Goal: Information Seeking & Learning: Learn about a topic

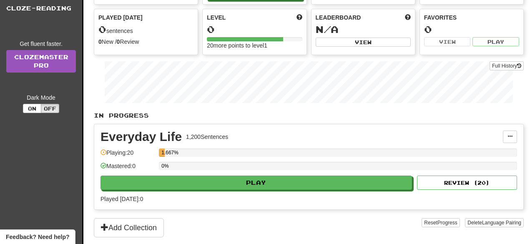
scroll to position [70, 0]
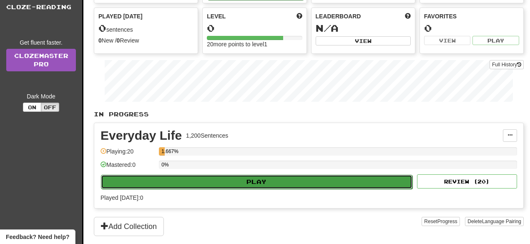
click at [204, 181] on button "Play" at bounding box center [257, 182] width 312 height 14
select select "**"
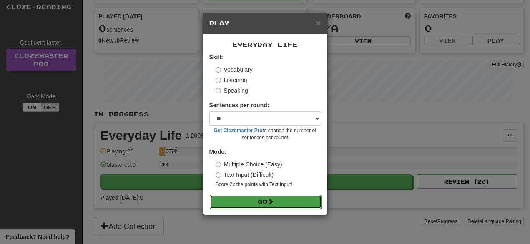
click at [233, 197] on button "Go" at bounding box center [266, 202] width 112 height 14
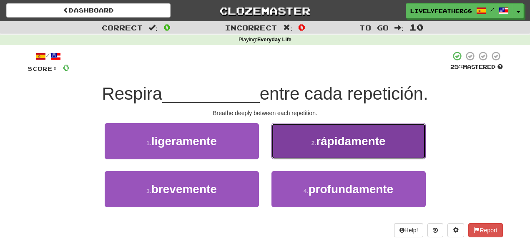
click at [287, 150] on button "2 . rápidamente" at bounding box center [349, 141] width 154 height 36
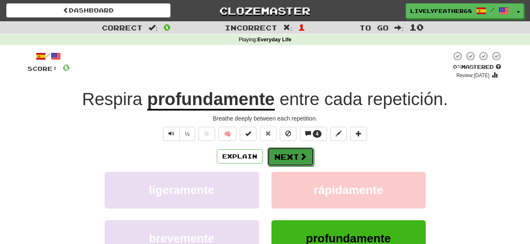
click at [287, 156] on button "Next" at bounding box center [290, 156] width 47 height 19
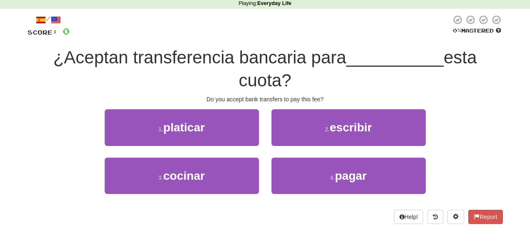
scroll to position [36, 0]
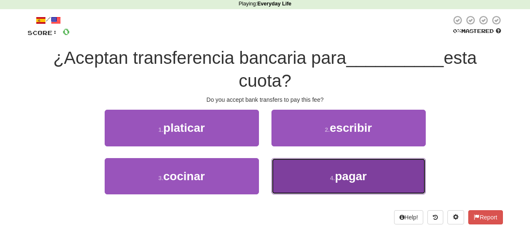
click at [296, 166] on button "4 . pagar" at bounding box center [349, 176] width 154 height 36
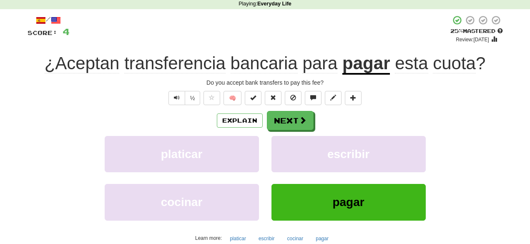
click at [359, 56] on u "pagar" at bounding box center [367, 63] width 48 height 21
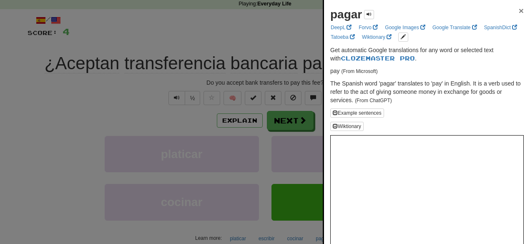
click at [520, 9] on span "×" at bounding box center [521, 11] width 5 height 10
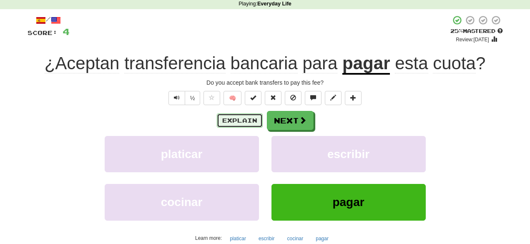
click at [251, 119] on button "Explain" at bounding box center [240, 121] width 46 height 14
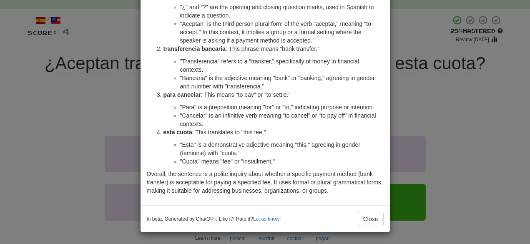
scroll to position [72, 0]
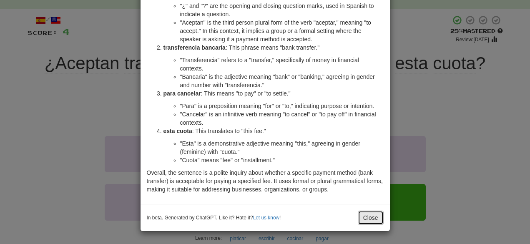
click at [366, 217] on button "Close" at bounding box center [371, 218] width 26 height 14
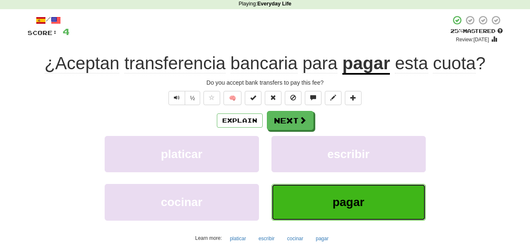
click at [366, 202] on button "pagar" at bounding box center [349, 202] width 154 height 36
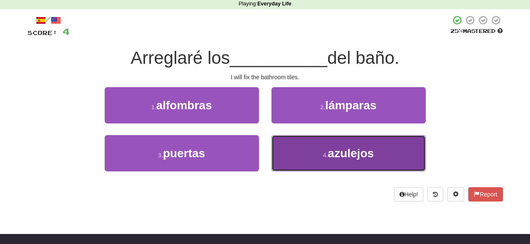
click at [275, 142] on button "4 . azulejos" at bounding box center [349, 153] width 154 height 36
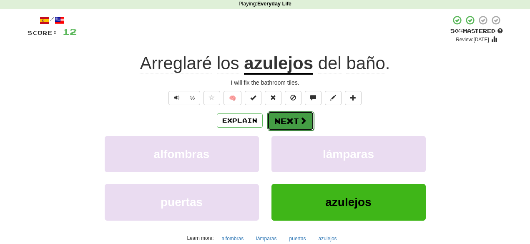
click at [289, 125] on button "Next" at bounding box center [290, 120] width 47 height 19
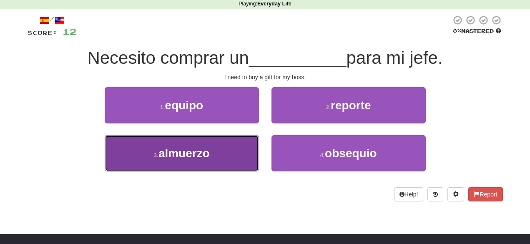
click at [227, 150] on button "3 . [GEOGRAPHIC_DATA]" at bounding box center [182, 153] width 154 height 36
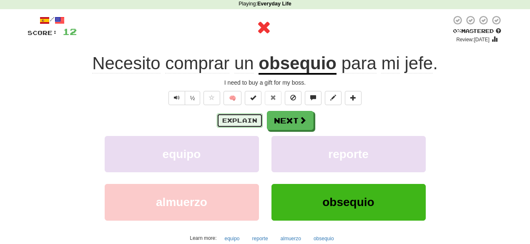
click at [251, 119] on button "Explain" at bounding box center [240, 121] width 46 height 14
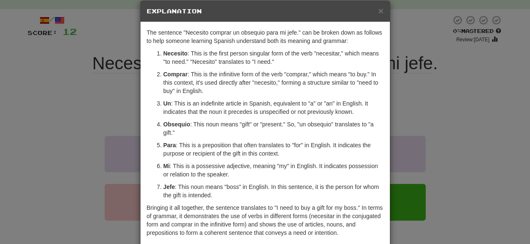
scroll to position [13, 0]
click at [376, 15] on div "× Explanation" at bounding box center [266, 10] width 250 height 21
click at [383, 7] on span "×" at bounding box center [380, 10] width 5 height 10
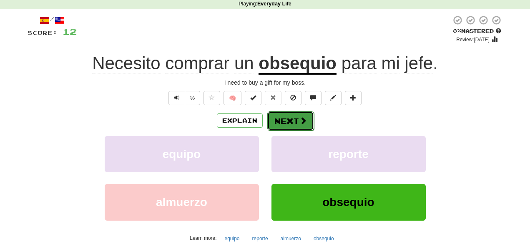
click at [280, 124] on button "Next" at bounding box center [290, 120] width 47 height 19
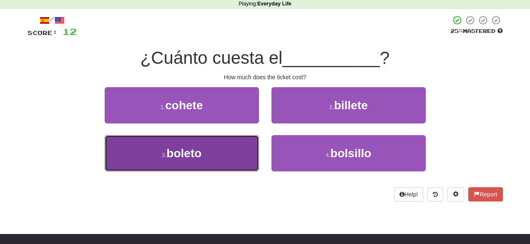
click at [249, 160] on button "3 . [GEOGRAPHIC_DATA]" at bounding box center [182, 153] width 154 height 36
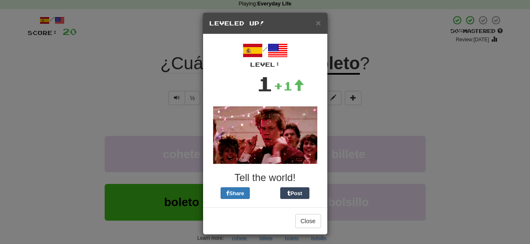
scroll to position [3, 0]
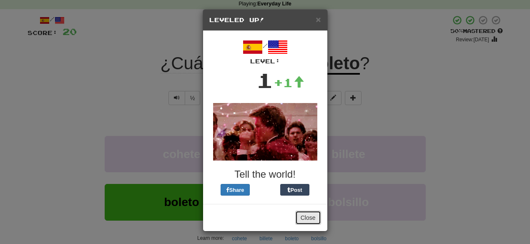
click at [303, 214] on button "Close" at bounding box center [308, 218] width 26 height 14
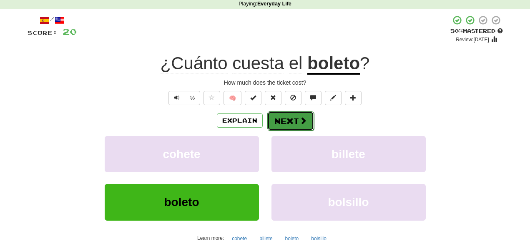
click at [283, 116] on button "Next" at bounding box center [290, 120] width 47 height 19
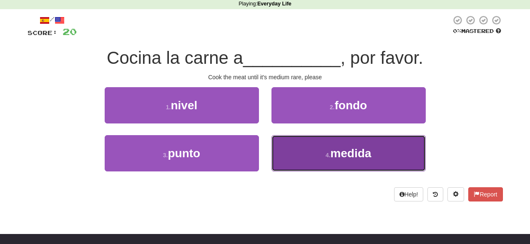
click at [339, 150] on span "medida" at bounding box center [350, 153] width 41 height 13
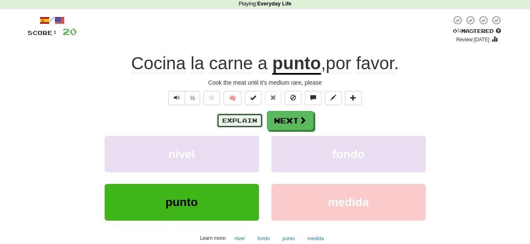
click at [247, 121] on button "Explain" at bounding box center [240, 121] width 46 height 14
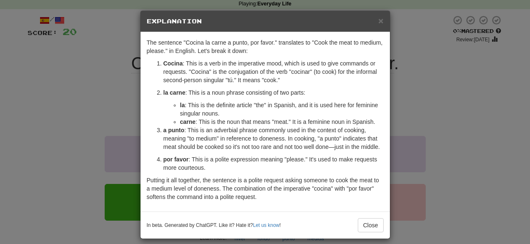
scroll to position [3, 0]
click at [381, 22] on span "×" at bounding box center [380, 20] width 5 height 10
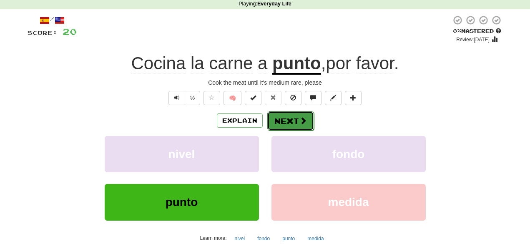
click at [310, 121] on button "Next" at bounding box center [290, 120] width 47 height 19
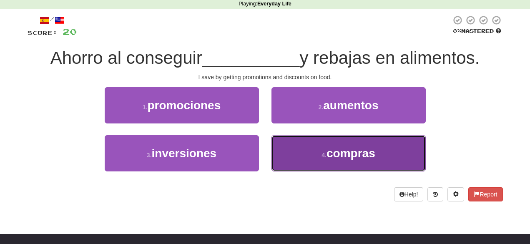
click at [305, 156] on button "4 . compras" at bounding box center [349, 153] width 154 height 36
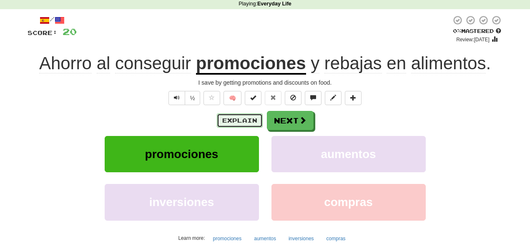
click at [251, 118] on button "Explain" at bounding box center [240, 121] width 46 height 14
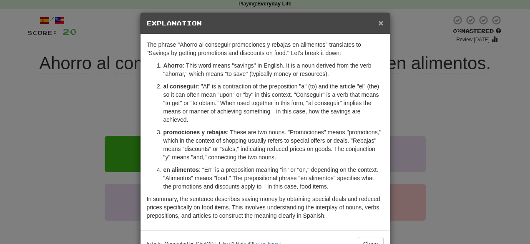
click at [381, 21] on span "×" at bounding box center [380, 23] width 5 height 10
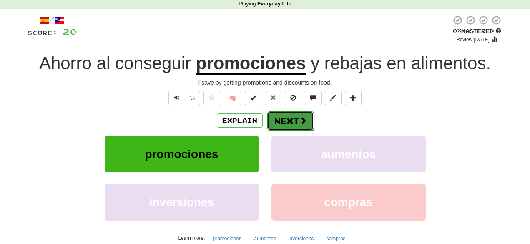
click at [302, 118] on span at bounding box center [304, 121] width 8 height 8
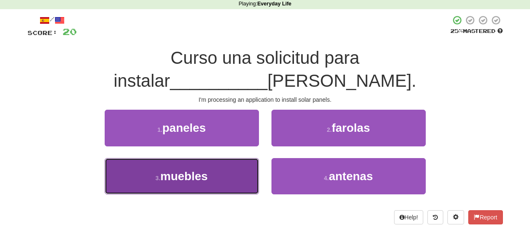
click at [235, 158] on button "3 . muebles" at bounding box center [182, 176] width 154 height 36
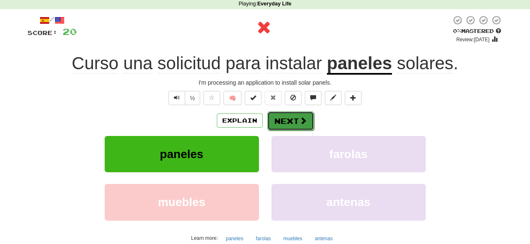
click at [285, 119] on button "Next" at bounding box center [290, 120] width 47 height 19
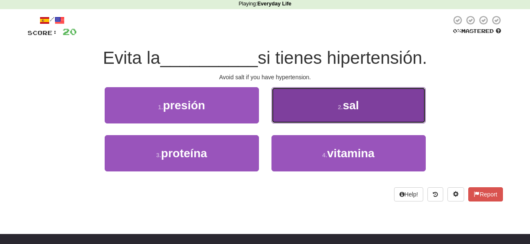
click at [326, 95] on button "2 . [PERSON_NAME]" at bounding box center [349, 105] width 154 height 36
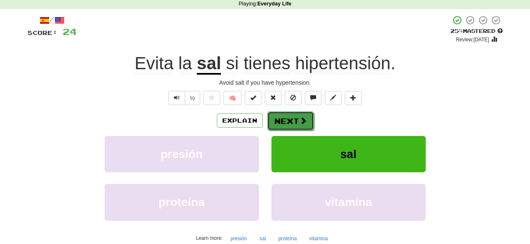
click at [294, 122] on button "Next" at bounding box center [290, 120] width 47 height 19
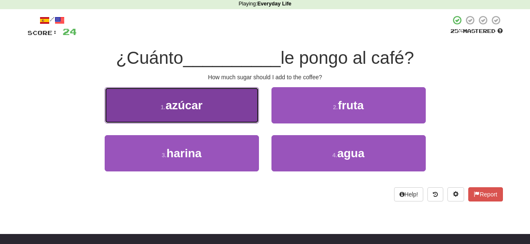
click at [250, 106] on button "1 . azúcar" at bounding box center [182, 105] width 154 height 36
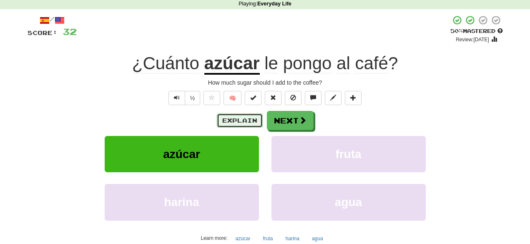
click at [242, 120] on button "Explain" at bounding box center [240, 121] width 46 height 14
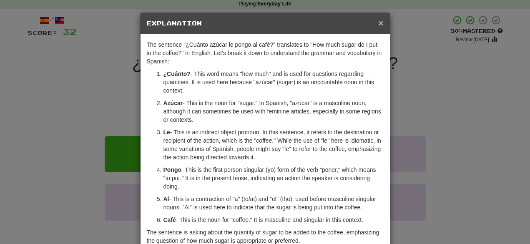
click at [382, 23] on span "×" at bounding box center [380, 23] width 5 height 10
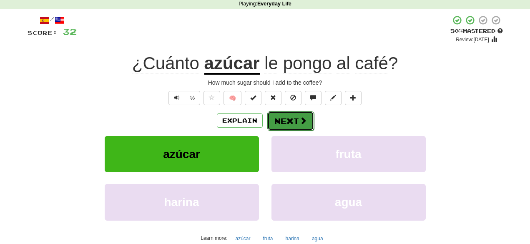
click at [300, 120] on span at bounding box center [304, 121] width 8 height 8
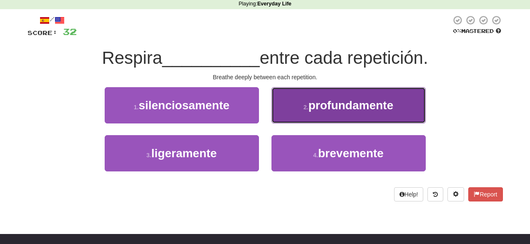
click at [339, 110] on span "profundamente" at bounding box center [350, 105] width 85 height 13
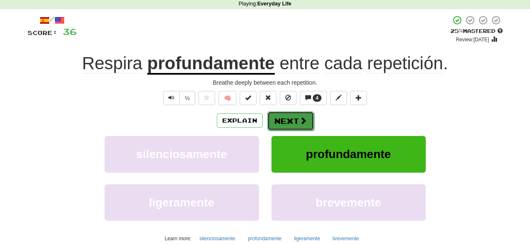
click at [300, 118] on span at bounding box center [304, 121] width 8 height 8
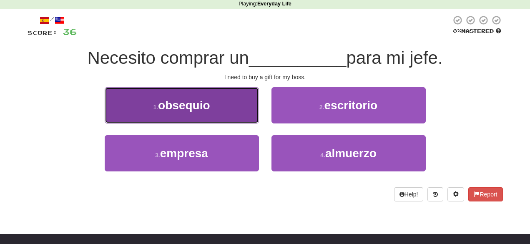
click at [252, 111] on button "1 . [GEOGRAPHIC_DATA]" at bounding box center [182, 105] width 154 height 36
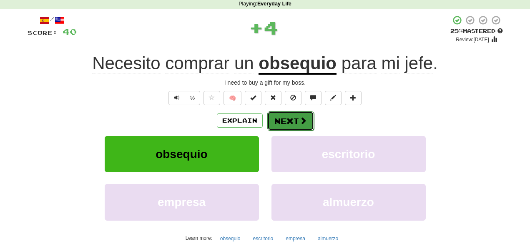
click at [301, 119] on span at bounding box center [304, 121] width 8 height 8
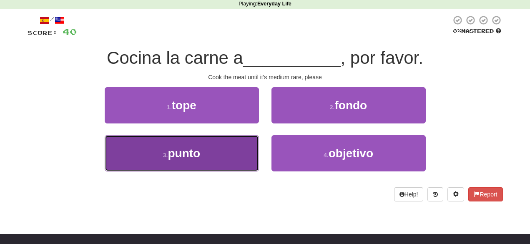
click at [217, 148] on button "3 . punto" at bounding box center [182, 153] width 154 height 36
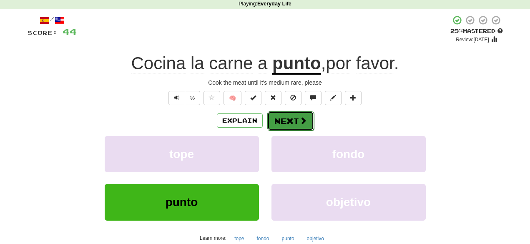
click at [282, 119] on button "Next" at bounding box center [290, 120] width 47 height 19
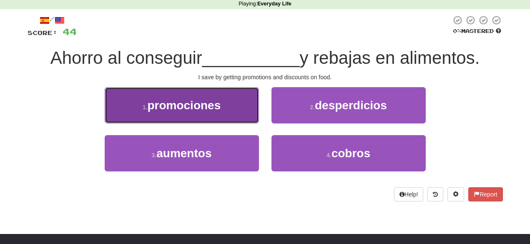
click at [229, 119] on button "1 . promociones" at bounding box center [182, 105] width 154 height 36
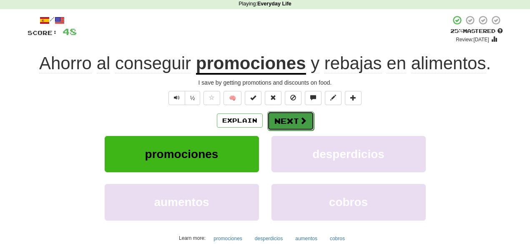
click at [287, 121] on button "Next" at bounding box center [290, 120] width 47 height 19
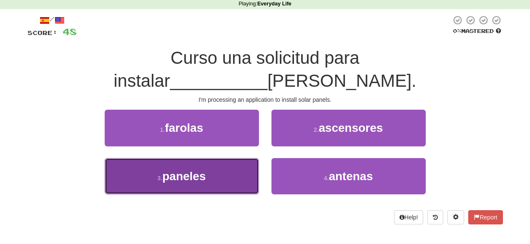
click at [203, 170] on span "paneles" at bounding box center [183, 176] width 43 height 13
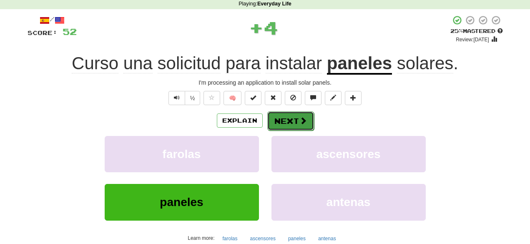
click at [295, 117] on button "Next" at bounding box center [290, 120] width 47 height 19
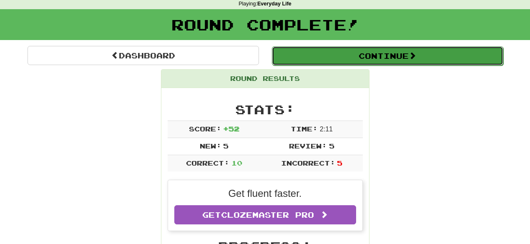
click at [314, 56] on button "Continue" at bounding box center [388, 55] width 232 height 19
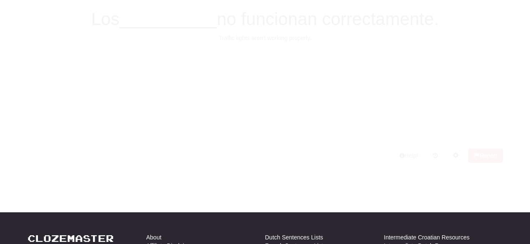
scroll to position [36, 0]
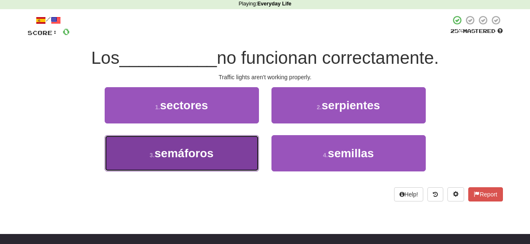
click at [238, 144] on button "3 . semáforos" at bounding box center [182, 153] width 154 height 36
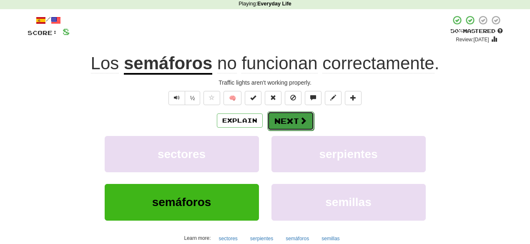
click at [287, 120] on button "Next" at bounding box center [290, 120] width 47 height 19
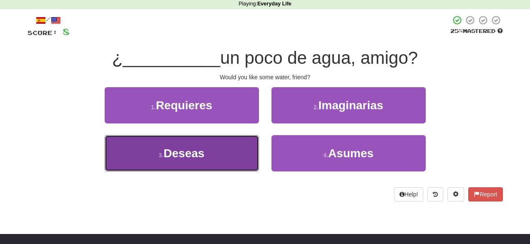
click at [224, 152] on button "3 . Deseas" at bounding box center [182, 153] width 154 height 36
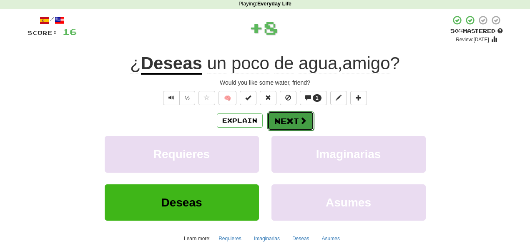
click at [300, 117] on span at bounding box center [304, 121] width 8 height 8
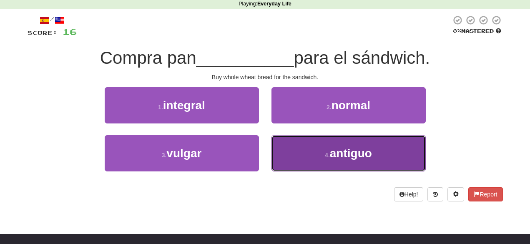
click at [294, 140] on button "4 . antiguo" at bounding box center [349, 153] width 154 height 36
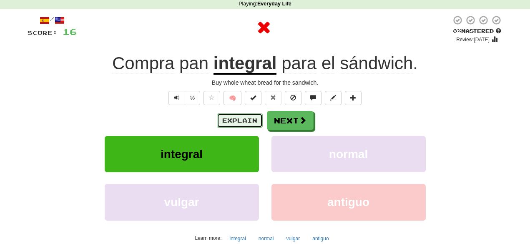
click at [227, 121] on button "Explain" at bounding box center [240, 121] width 46 height 14
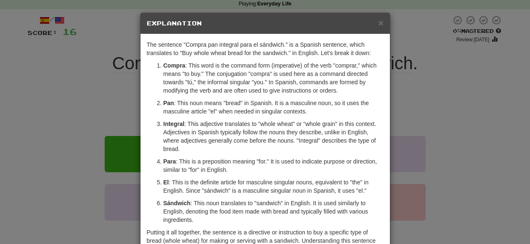
click at [377, 21] on h5 "Explanation" at bounding box center [265, 23] width 237 height 8
click at [379, 23] on span "×" at bounding box center [380, 23] width 5 height 10
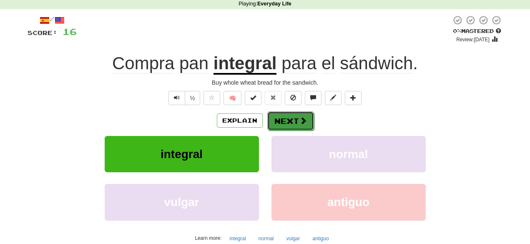
click at [276, 124] on button "Next" at bounding box center [290, 120] width 47 height 19
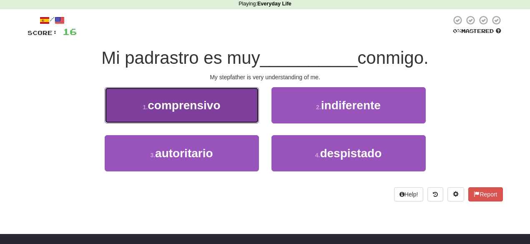
click at [249, 100] on button "1 . comprensivo" at bounding box center [182, 105] width 154 height 36
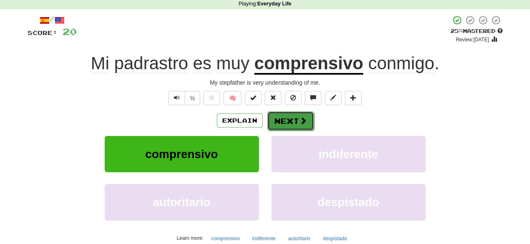
click at [293, 119] on button "Next" at bounding box center [290, 120] width 47 height 19
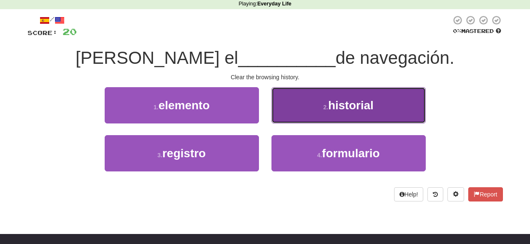
click at [302, 118] on button "2 . historial" at bounding box center [349, 105] width 154 height 36
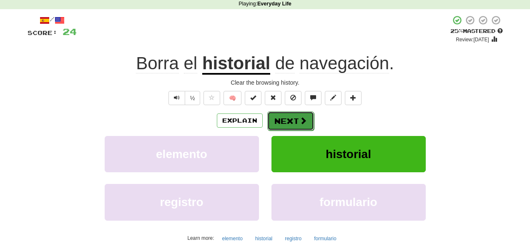
click at [300, 124] on span at bounding box center [304, 121] width 8 height 8
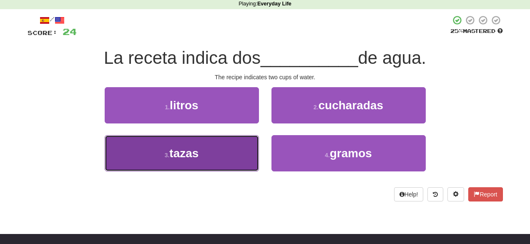
click at [208, 159] on button "3 . [GEOGRAPHIC_DATA]" at bounding box center [182, 153] width 154 height 36
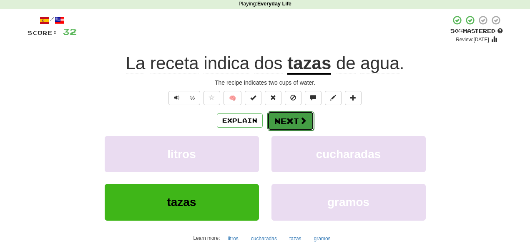
click at [305, 121] on span at bounding box center [304, 121] width 8 height 8
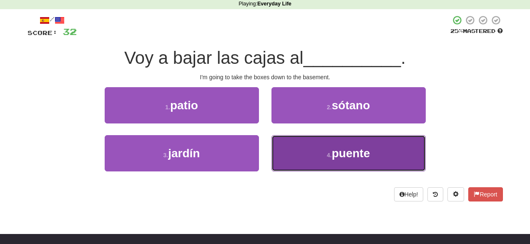
click at [301, 149] on button "4 . [PERSON_NAME]" at bounding box center [349, 153] width 154 height 36
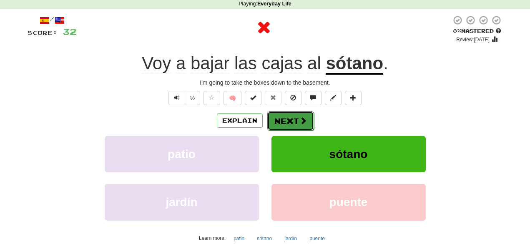
click at [293, 121] on button "Next" at bounding box center [290, 120] width 47 height 19
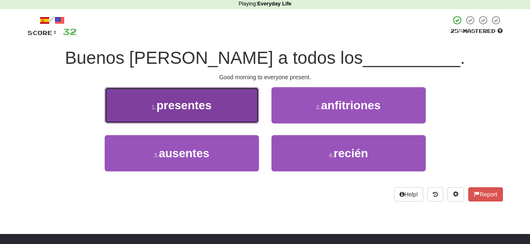
click at [252, 115] on button "1 . presentes" at bounding box center [182, 105] width 154 height 36
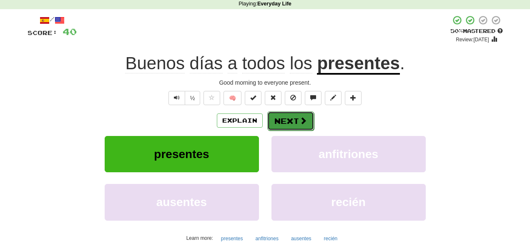
click at [298, 121] on button "Next" at bounding box center [290, 120] width 47 height 19
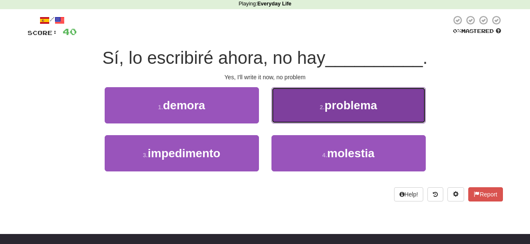
click at [300, 111] on button "2 . problema" at bounding box center [349, 105] width 154 height 36
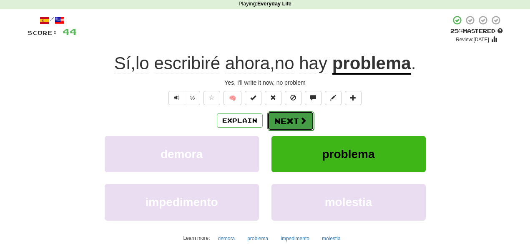
click at [300, 117] on span at bounding box center [304, 121] width 8 height 8
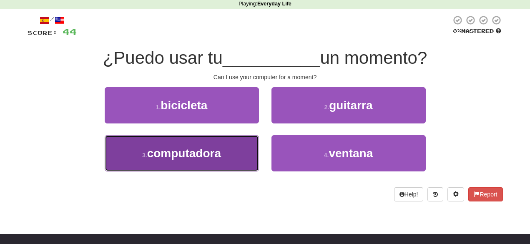
click at [256, 169] on button "3 . computadora" at bounding box center [182, 153] width 154 height 36
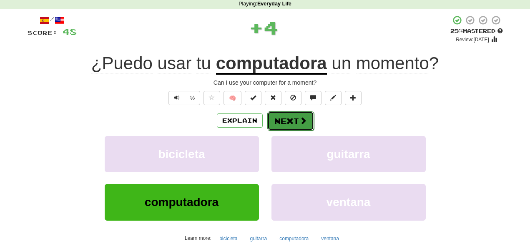
click at [302, 119] on span at bounding box center [304, 121] width 8 height 8
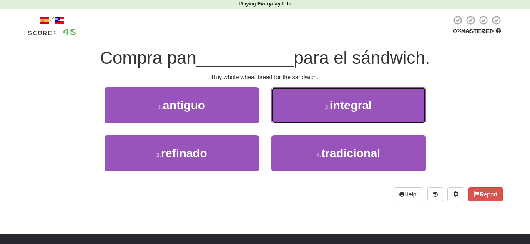
click at [302, 119] on button "2 . integral" at bounding box center [349, 105] width 154 height 36
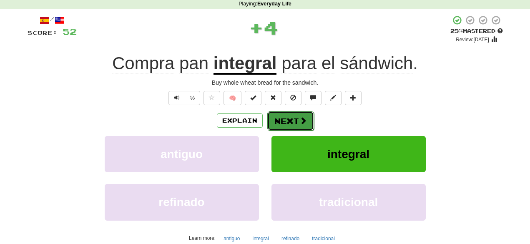
click at [293, 123] on button "Next" at bounding box center [290, 120] width 47 height 19
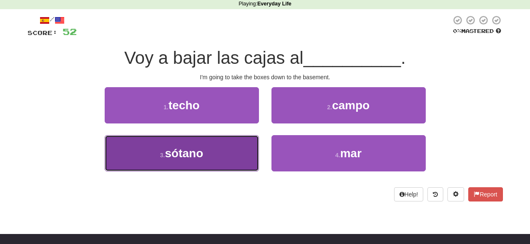
click at [226, 158] on button "3 . sótano" at bounding box center [182, 153] width 154 height 36
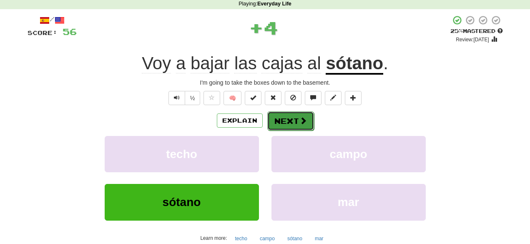
click at [290, 124] on button "Next" at bounding box center [290, 120] width 47 height 19
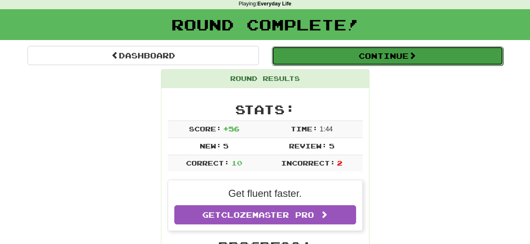
click at [329, 59] on button "Continue" at bounding box center [388, 55] width 232 height 19
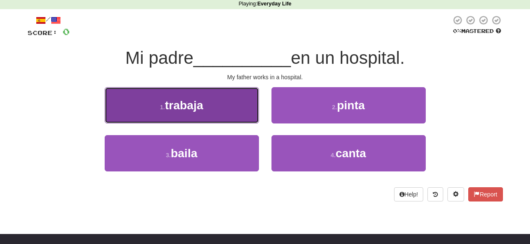
click at [223, 107] on button "1 . trabaja" at bounding box center [182, 105] width 154 height 36
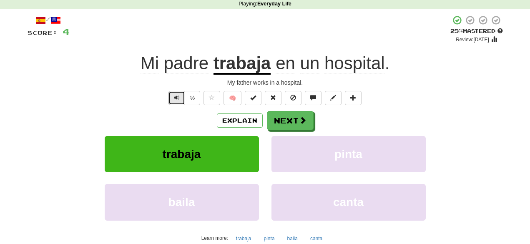
click at [180, 101] on button "Text-to-speech controls" at bounding box center [177, 98] width 17 height 14
click at [303, 120] on span at bounding box center [304, 121] width 8 height 8
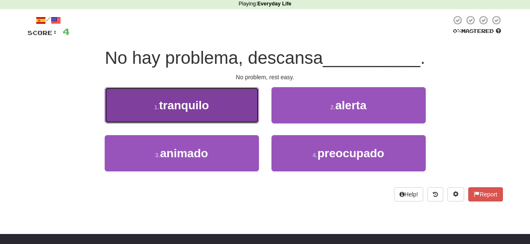
click at [257, 120] on button "1 . tranquilo" at bounding box center [182, 105] width 154 height 36
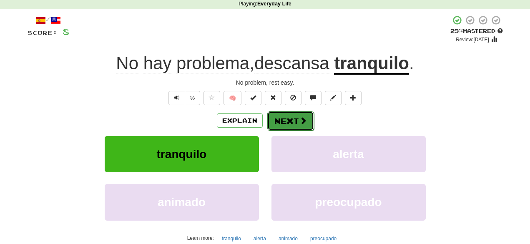
click at [290, 119] on button "Next" at bounding box center [290, 120] width 47 height 19
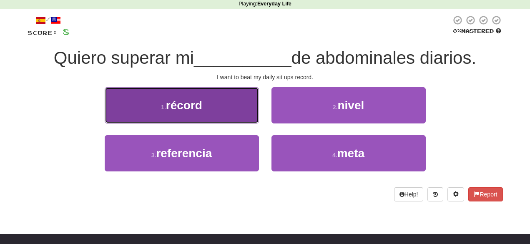
click at [238, 115] on button "1 . récord" at bounding box center [182, 105] width 154 height 36
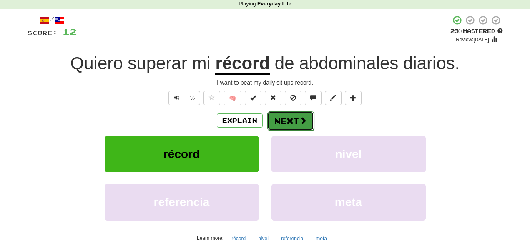
click at [285, 120] on button "Next" at bounding box center [290, 120] width 47 height 19
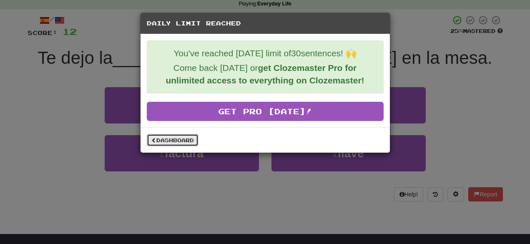
click at [183, 141] on link "Dashboard" at bounding box center [173, 140] width 52 height 13
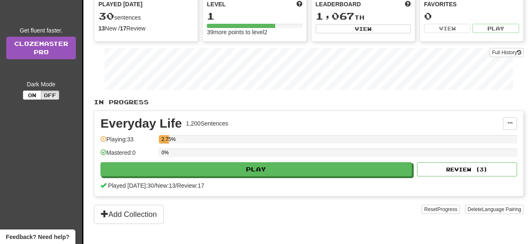
scroll to position [74, 0]
